Goal: Information Seeking & Learning: Learn about a topic

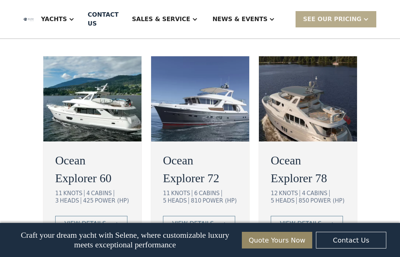
scroll to position [1423, 0]
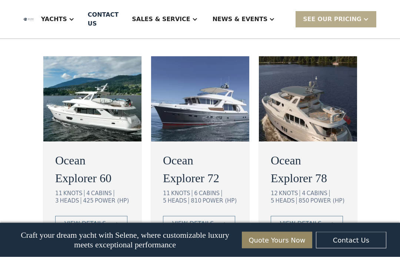
click at [325, 216] on link "view details" at bounding box center [306, 224] width 72 height 16
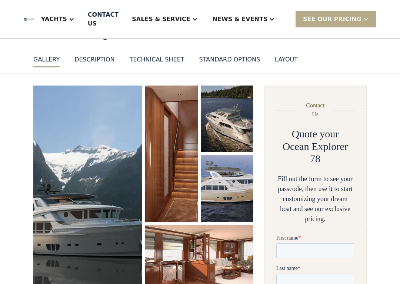
scroll to position [60, 0]
click at [121, 207] on img "open lightbox" at bounding box center [87, 188] width 108 height 206
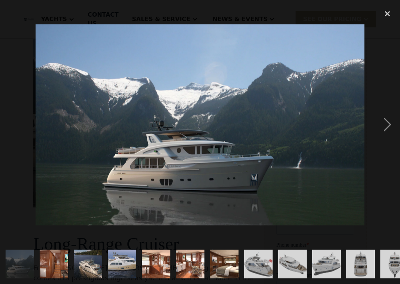
scroll to position [144, 0]
click at [386, 127] on div "next image" at bounding box center [386, 125] width 25 height 238
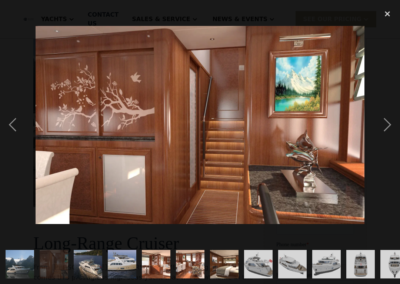
scroll to position [0, 0]
click at [388, 130] on div "next image" at bounding box center [386, 125] width 25 height 238
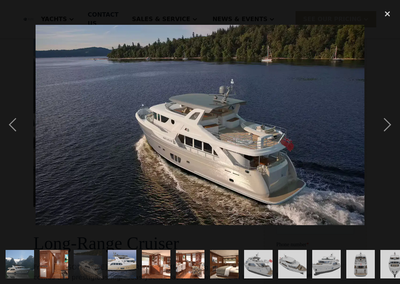
click at [389, 128] on div "next image" at bounding box center [386, 125] width 25 height 238
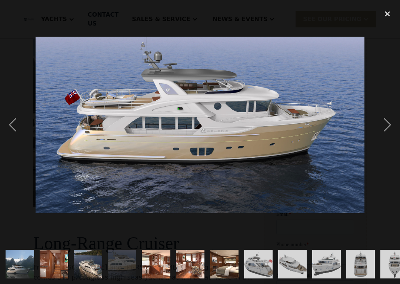
click at [390, 121] on div "next image" at bounding box center [386, 125] width 25 height 238
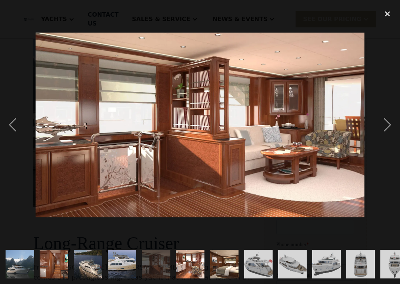
click at [385, 132] on div "next image" at bounding box center [386, 125] width 25 height 238
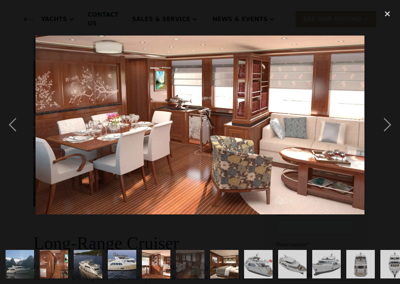
click at [382, 129] on div "next image" at bounding box center [386, 125] width 25 height 238
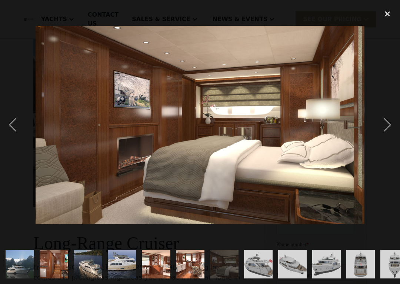
click at [379, 131] on div "next image" at bounding box center [386, 125] width 25 height 238
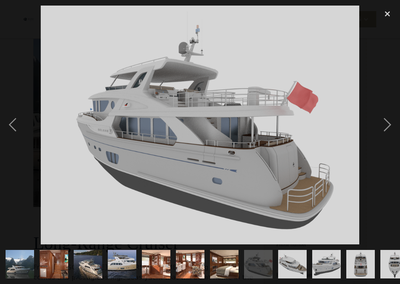
click at [381, 133] on div "next image" at bounding box center [386, 125] width 25 height 238
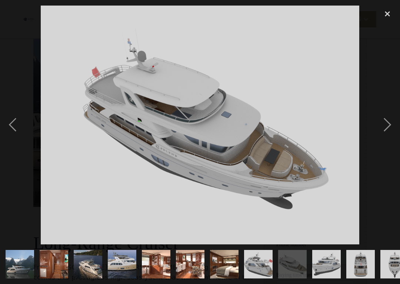
click at [16, 128] on div "previous image" at bounding box center [12, 125] width 25 height 238
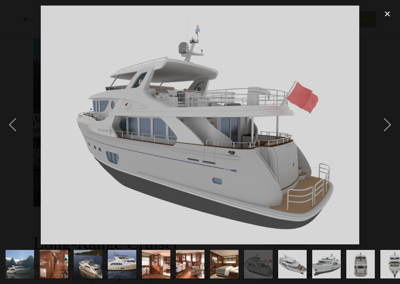
click at [390, 130] on div "next image" at bounding box center [386, 125] width 25 height 238
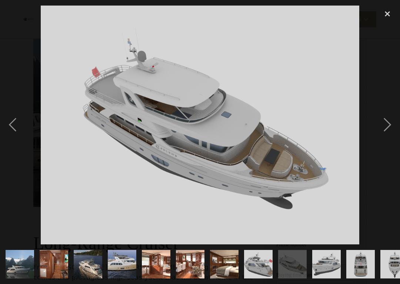
click at [388, 132] on div "next image" at bounding box center [386, 125] width 25 height 238
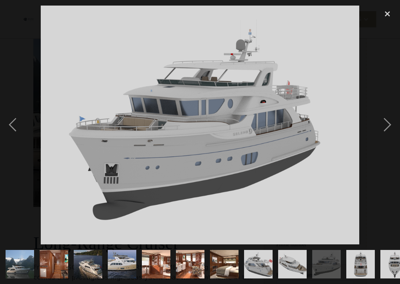
click at [14, 126] on div "previous image" at bounding box center [12, 125] width 25 height 238
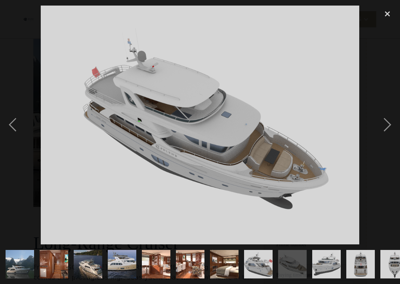
click at [381, 135] on div "next image" at bounding box center [386, 125] width 25 height 238
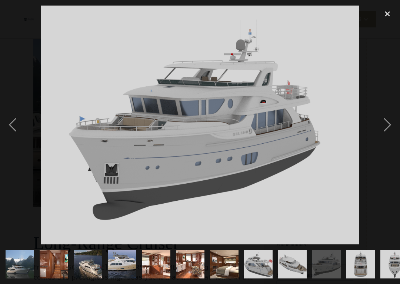
click at [383, 137] on div "next image" at bounding box center [386, 125] width 25 height 238
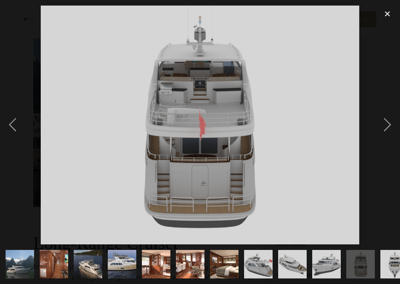
click at [14, 125] on div "previous image" at bounding box center [12, 125] width 25 height 238
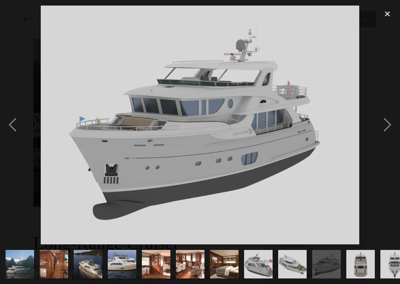
click at [378, 139] on div "next image" at bounding box center [386, 125] width 25 height 238
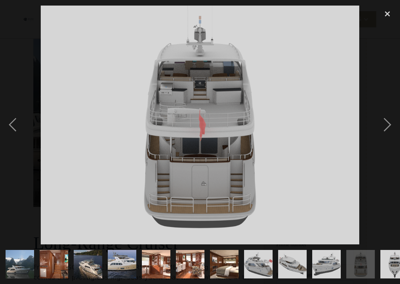
click at [381, 137] on div "next image" at bounding box center [386, 125] width 25 height 238
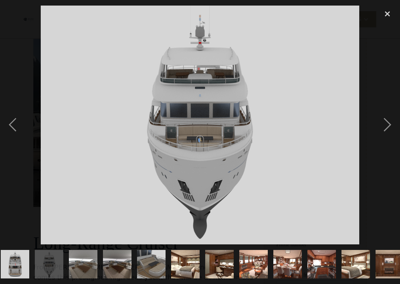
scroll to position [0, 377]
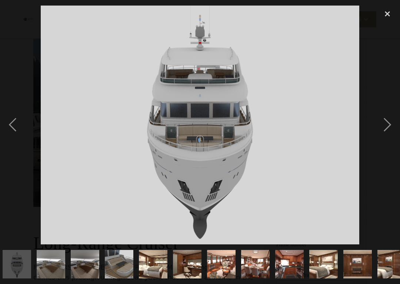
click at [383, 126] on div "next image" at bounding box center [386, 125] width 25 height 238
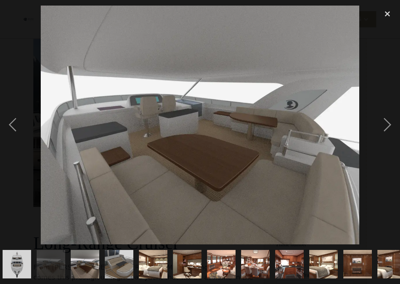
click at [383, 130] on div "next image" at bounding box center [386, 125] width 25 height 238
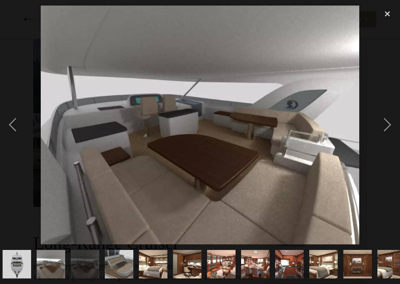
click at [383, 128] on div "next image" at bounding box center [386, 125] width 25 height 238
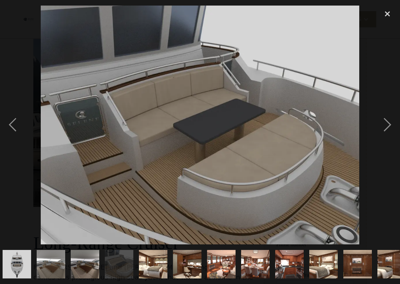
click at [385, 132] on div "next image" at bounding box center [386, 125] width 25 height 238
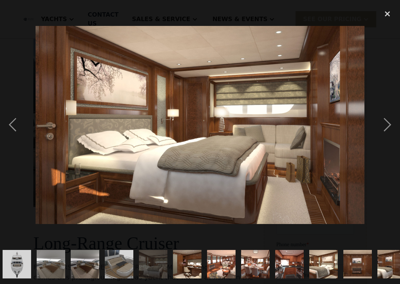
click at [383, 128] on div "next image" at bounding box center [386, 125] width 25 height 238
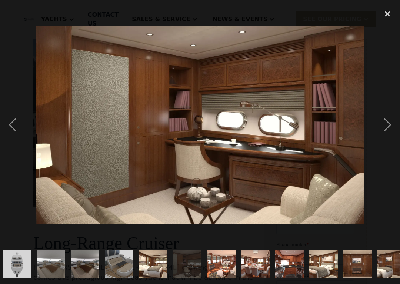
click at [382, 130] on div "next image" at bounding box center [386, 125] width 25 height 238
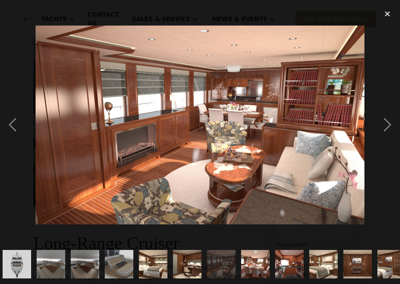
click at [384, 132] on div "next image" at bounding box center [386, 125] width 25 height 238
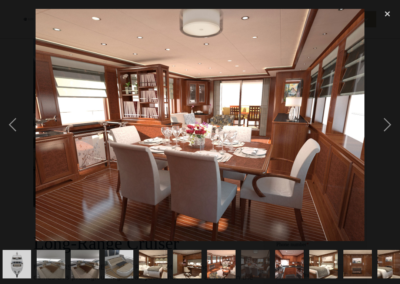
click at [6, 127] on div "previous image" at bounding box center [12, 125] width 25 height 238
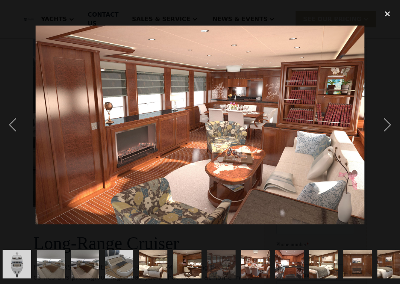
click at [386, 134] on div "next image" at bounding box center [386, 125] width 25 height 238
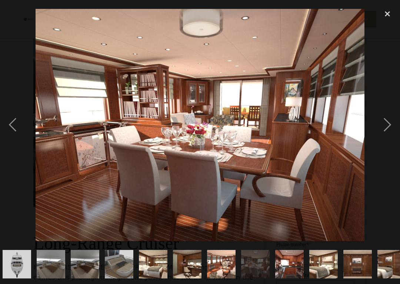
click at [387, 132] on div "next image" at bounding box center [386, 125] width 25 height 238
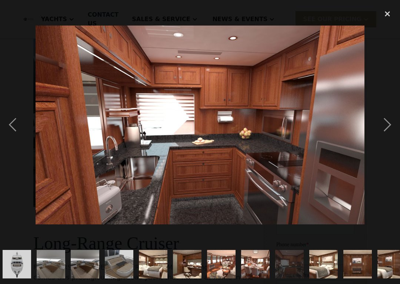
click at [6, 131] on div "previous image" at bounding box center [12, 125] width 25 height 238
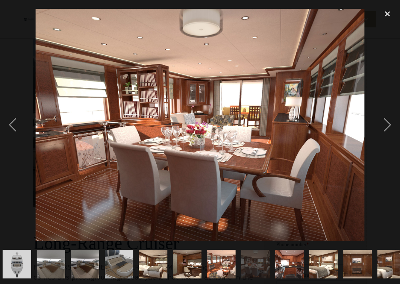
click at [383, 136] on div "next image" at bounding box center [386, 125] width 25 height 238
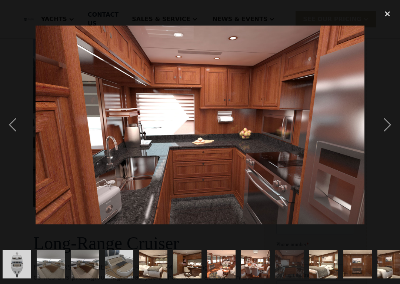
click at [386, 137] on div "next image" at bounding box center [386, 125] width 25 height 238
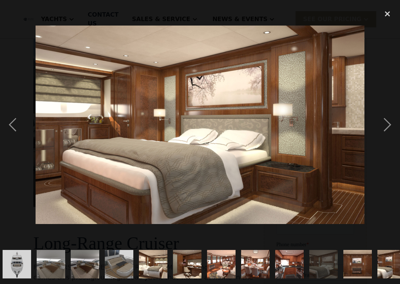
click at [384, 135] on div "next image" at bounding box center [386, 125] width 25 height 238
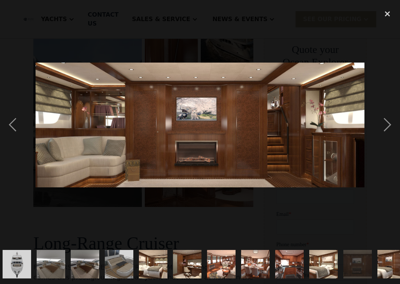
click at [386, 133] on div "next image" at bounding box center [386, 125] width 25 height 238
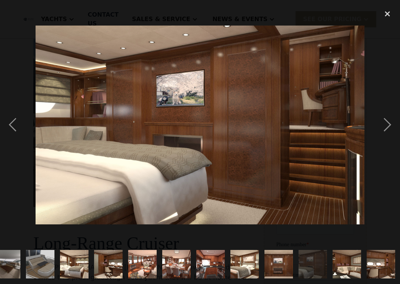
scroll to position [0, 457]
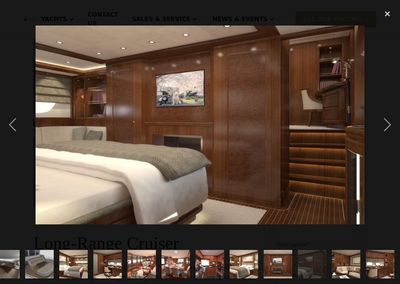
click at [388, 133] on div "next image" at bounding box center [386, 125] width 25 height 238
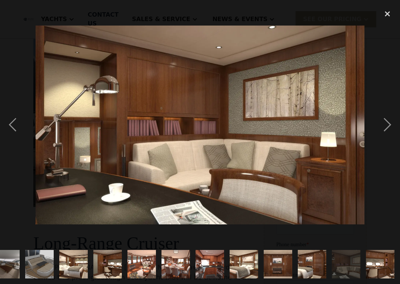
click at [387, 134] on div "next image" at bounding box center [386, 125] width 25 height 238
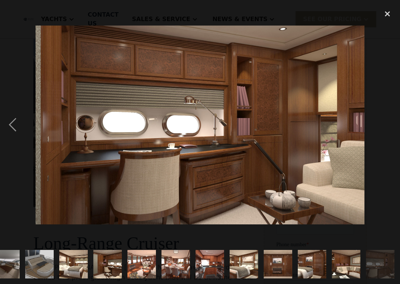
click at [388, 134] on div "next image" at bounding box center [386, 125] width 25 height 238
click at [387, 134] on div "next image" at bounding box center [386, 125] width 25 height 238
click at [387, 4] on div at bounding box center [200, 142] width 400 height 284
click at [390, 10] on div "close lightbox" at bounding box center [386, 14] width 25 height 16
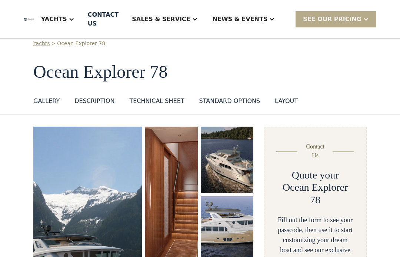
scroll to position [0, 0]
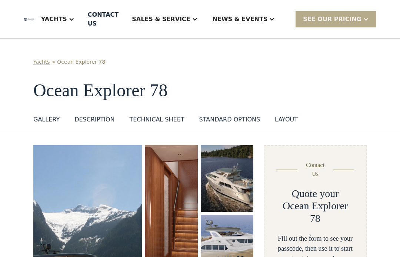
click at [67, 23] on div "Yachts" at bounding box center [54, 19] width 26 height 9
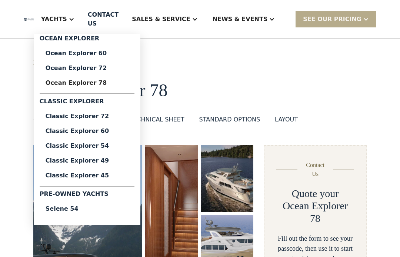
click at [76, 107] on div "Classic Explorer" at bounding box center [87, 103] width 95 height 12
click at [87, 118] on div "Classic Explorer 72" at bounding box center [87, 116] width 83 height 6
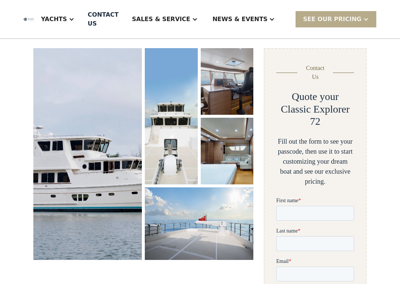
scroll to position [101, 0]
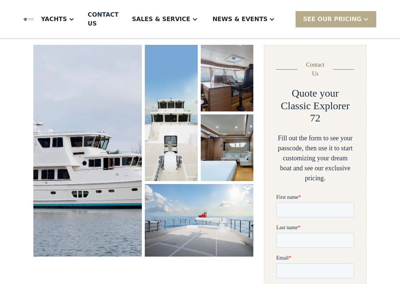
click at [66, 123] on img "open lightbox" at bounding box center [87, 151] width 108 height 212
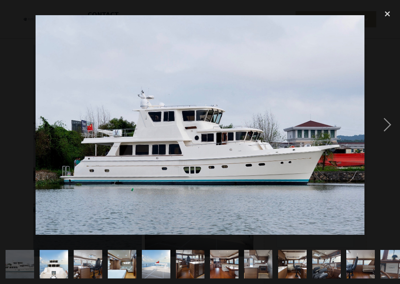
click at [390, 135] on div "next image" at bounding box center [386, 125] width 25 height 238
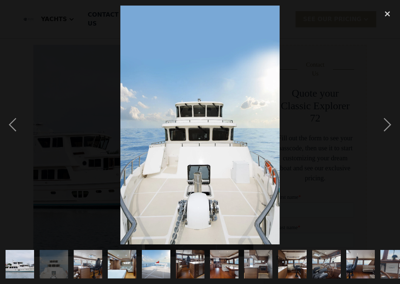
click at [389, 127] on div "next image" at bounding box center [386, 125] width 25 height 238
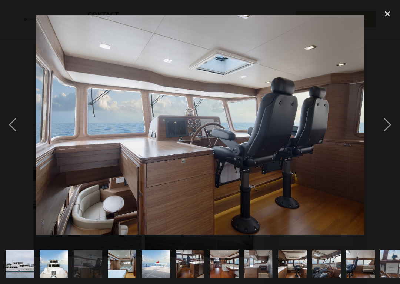
click at [381, 126] on div "next image" at bounding box center [386, 125] width 25 height 238
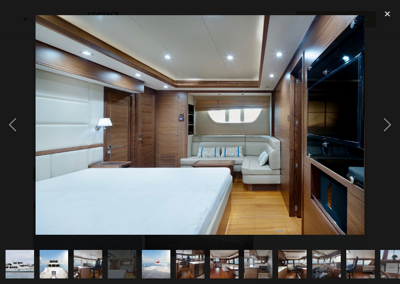
click at [385, 124] on div "next image" at bounding box center [386, 125] width 25 height 238
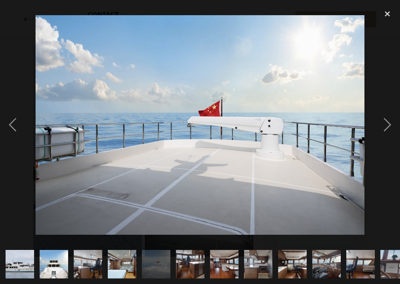
click at [386, 125] on div "next image" at bounding box center [386, 125] width 25 height 238
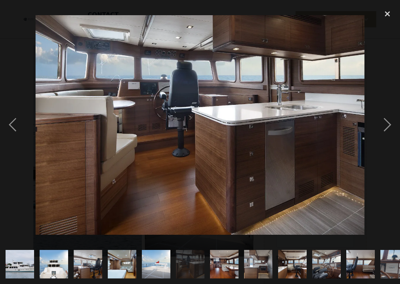
click at [17, 121] on div "previous image" at bounding box center [12, 125] width 25 height 238
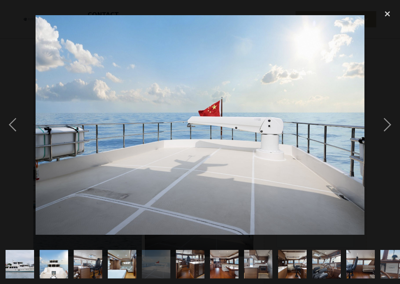
click at [379, 126] on div "next image" at bounding box center [386, 125] width 25 height 238
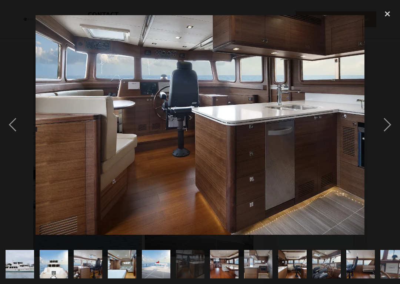
click at [380, 127] on div "next image" at bounding box center [386, 125] width 25 height 238
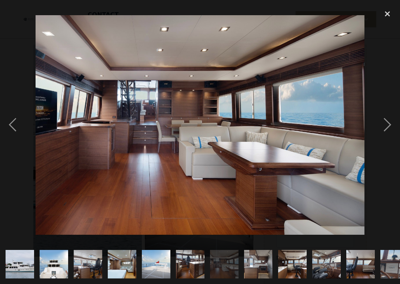
click at [11, 125] on div "previous image" at bounding box center [12, 125] width 25 height 238
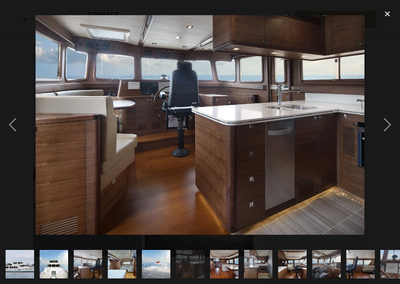
click at [378, 127] on div "next image" at bounding box center [386, 125] width 25 height 238
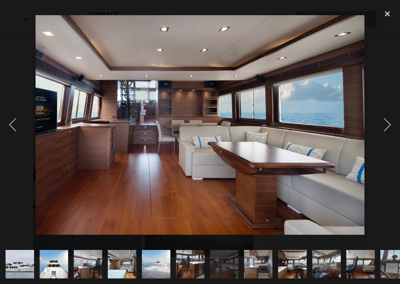
click at [376, 131] on div "next image" at bounding box center [386, 125] width 25 height 238
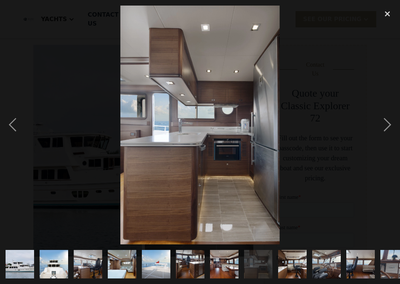
click at [376, 131] on div "next image" at bounding box center [386, 125] width 25 height 238
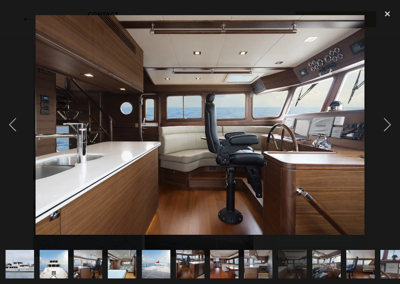
click at [377, 131] on div "next image" at bounding box center [386, 125] width 25 height 238
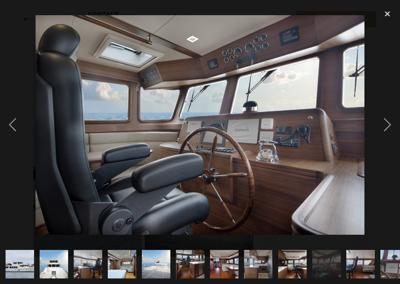
click at [379, 134] on div "next image" at bounding box center [386, 125] width 25 height 238
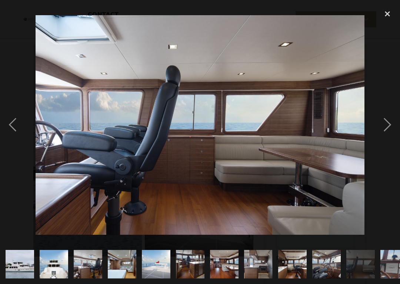
click at [381, 135] on div "next image" at bounding box center [386, 125] width 25 height 238
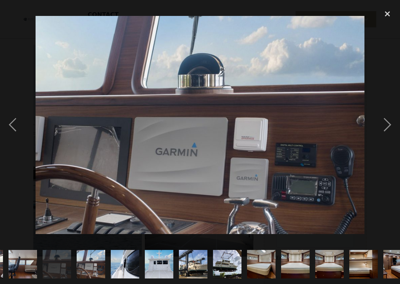
scroll to position [0, 355]
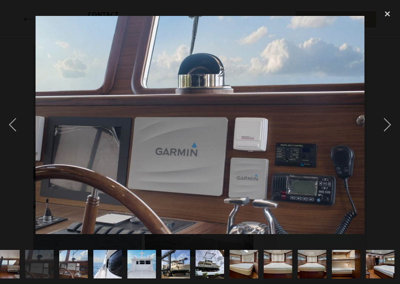
click at [379, 136] on div "next image" at bounding box center [386, 125] width 25 height 238
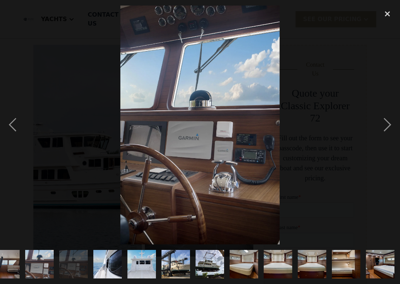
click at [380, 135] on div "next image" at bounding box center [386, 125] width 25 height 238
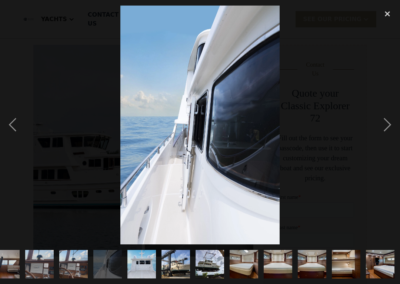
click at [381, 134] on div "next image" at bounding box center [386, 125] width 25 height 238
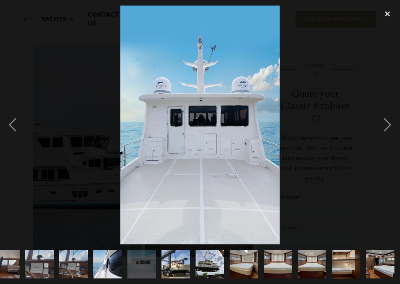
click at [383, 134] on div "next image" at bounding box center [386, 125] width 25 height 238
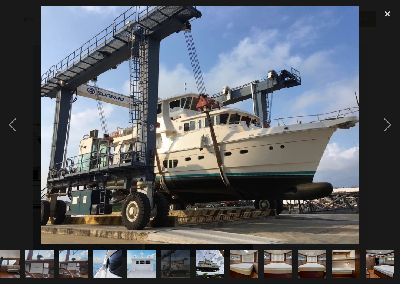
click at [384, 134] on div "next image" at bounding box center [386, 125] width 25 height 238
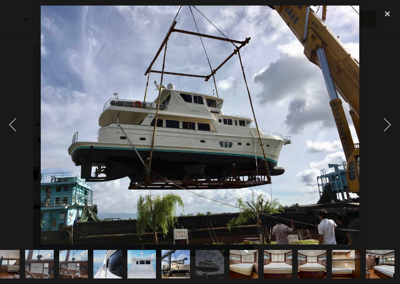
click at [380, 132] on div "next image" at bounding box center [386, 125] width 25 height 238
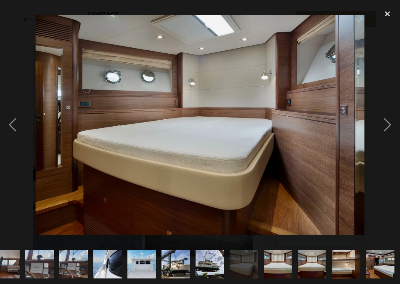
click at [383, 132] on div "next image" at bounding box center [386, 125] width 25 height 238
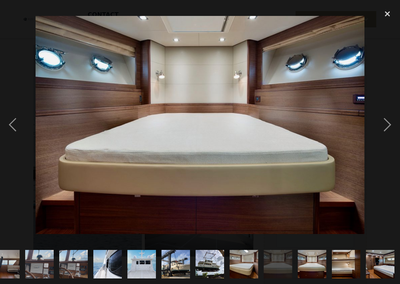
click at [381, 133] on div "next image" at bounding box center [386, 125] width 25 height 238
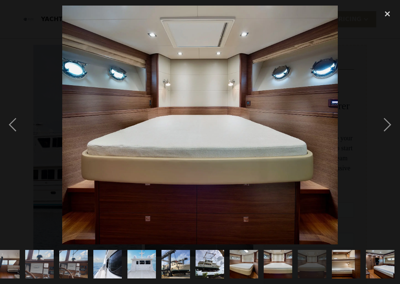
click at [383, 134] on div "next image" at bounding box center [386, 125] width 25 height 238
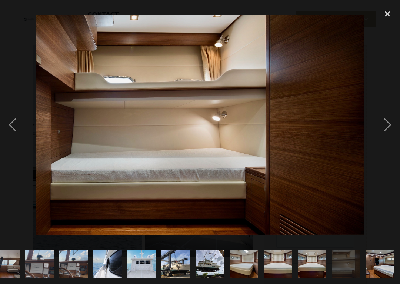
click at [381, 131] on div "next image" at bounding box center [386, 125] width 25 height 238
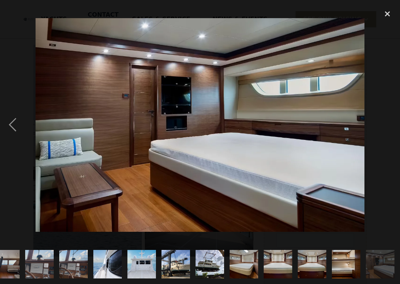
click at [11, 125] on div "previous image" at bounding box center [12, 125] width 25 height 238
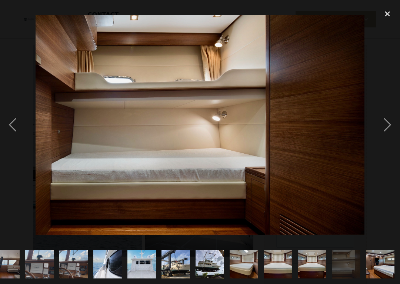
click at [381, 131] on div "next image" at bounding box center [386, 125] width 25 height 238
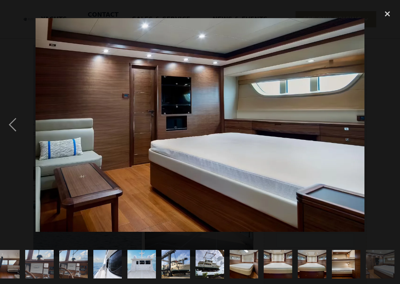
click at [384, 128] on div "next image" at bounding box center [386, 125] width 25 height 238
click at [388, 13] on div "close lightbox" at bounding box center [386, 14] width 25 height 16
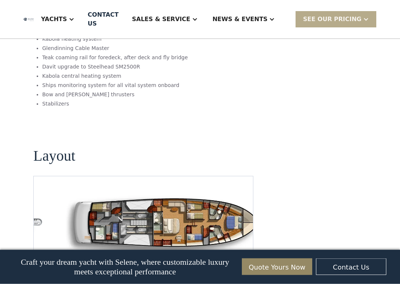
scroll to position [959, 0]
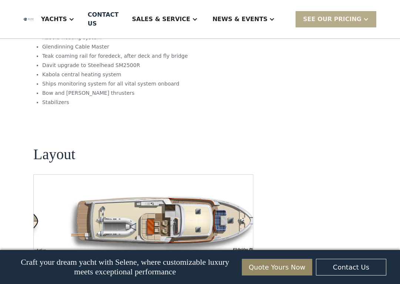
click at [225, 254] on img "Previous slide" at bounding box center [220, 263] width 18 height 18
click at [217, 254] on img "Previous slide" at bounding box center [220, 263] width 18 height 18
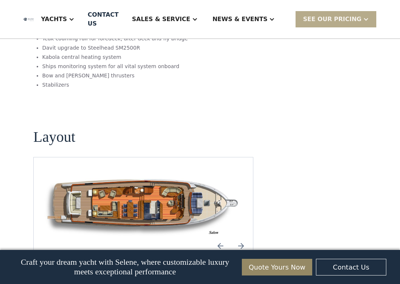
scroll to position [978, 0]
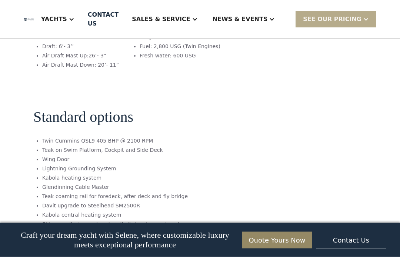
click at [364, 19] on div at bounding box center [366, 19] width 6 height 6
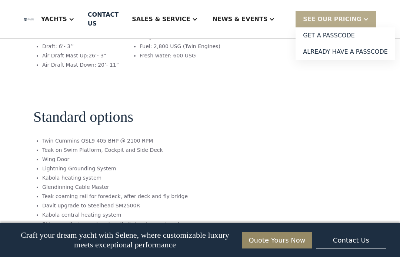
click at [340, 36] on link "Get a PASSCODE" at bounding box center [345, 35] width 100 height 16
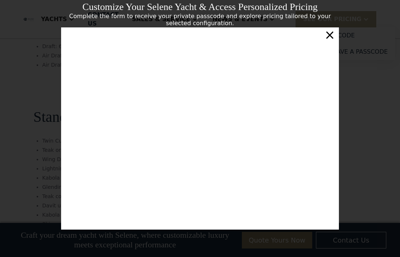
click at [329, 32] on div "×" at bounding box center [329, 34] width 11 height 15
